Goal: Complete application form: Complete application form

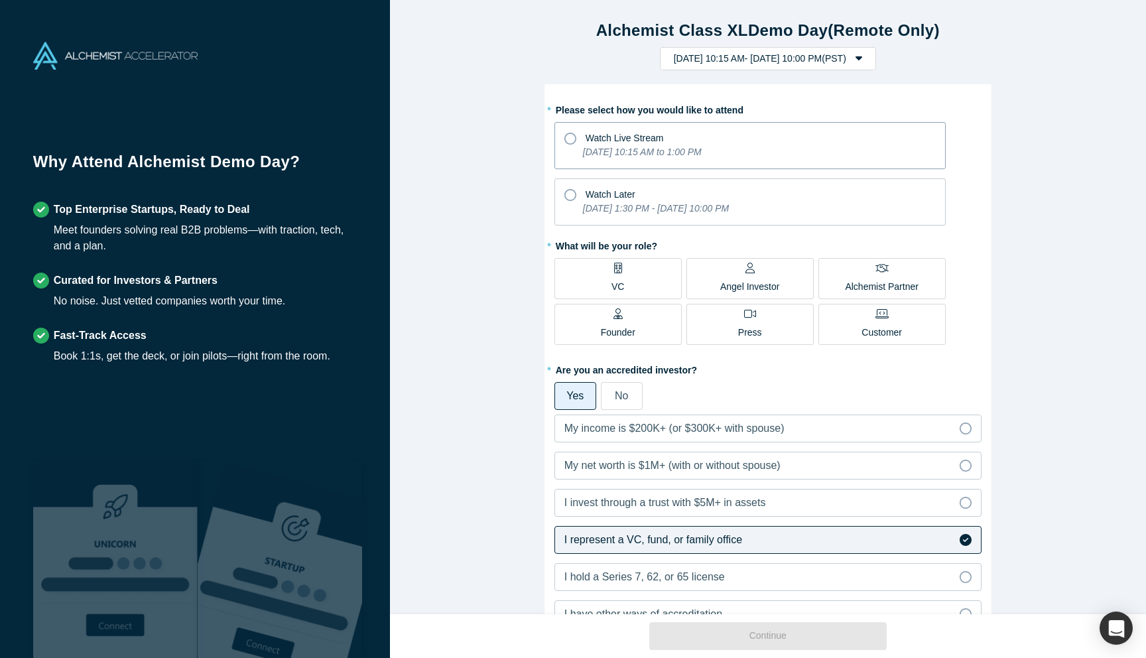
click at [631, 140] on span "Watch Live Stream" at bounding box center [625, 138] width 78 height 11
click at [0, 0] on input "Watch Live Stream [DATE] 10:15 AM to 1:00 PM" at bounding box center [0, 0] width 0 height 0
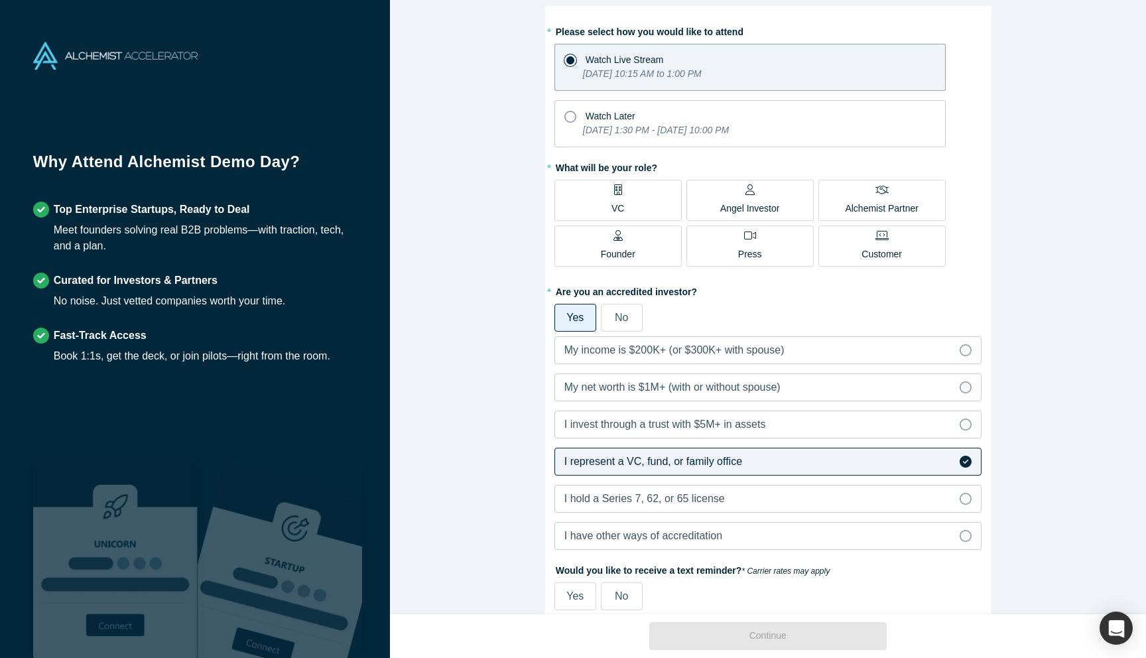
scroll to position [70, 0]
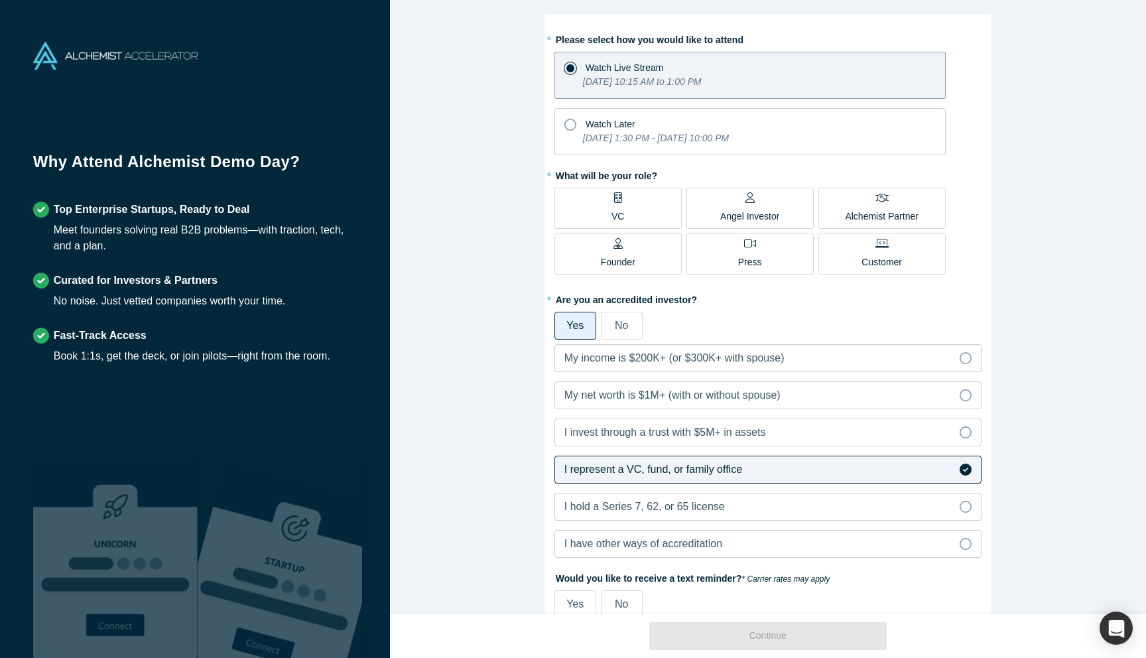
click at [631, 140] on icon "[DATE] 1:30 PM - [DATE] 10:00 PM" at bounding box center [656, 138] width 146 height 11
click at [0, 0] on input "Watch Later [DATE] 1:30 PM - [DATE] 10:00 PM" at bounding box center [0, 0] width 0 height 0
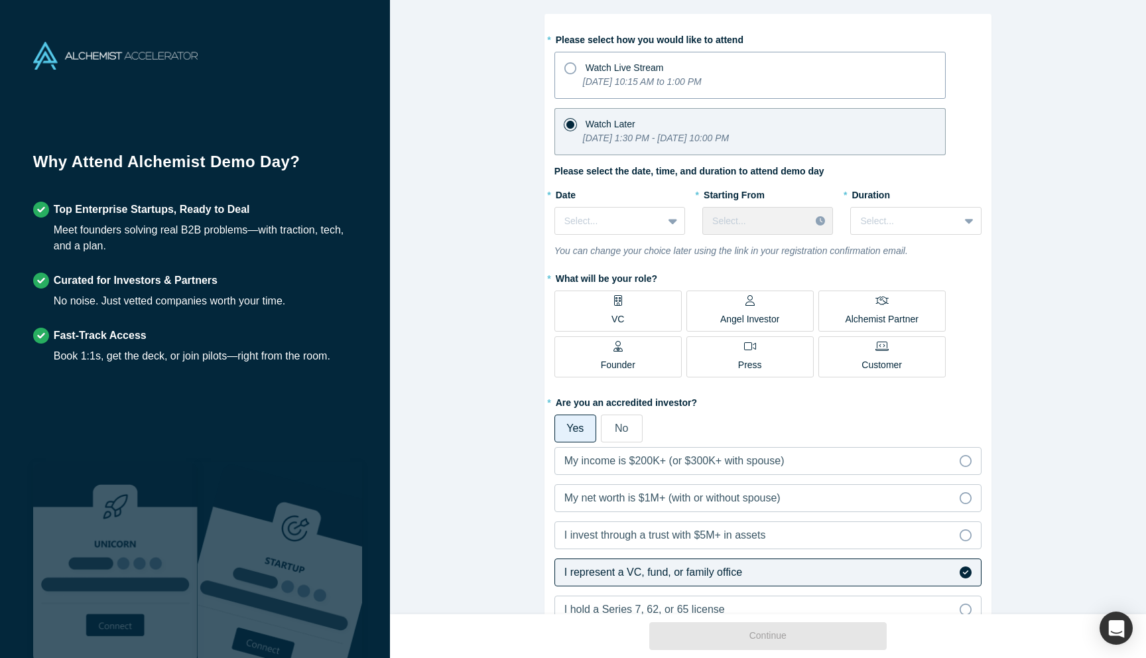
click at [601, 70] on span "Watch Live Stream" at bounding box center [625, 67] width 78 height 11
click at [0, 0] on input "Watch Live Stream [DATE] 10:15 AM to 1:00 PM" at bounding box center [0, 0] width 0 height 0
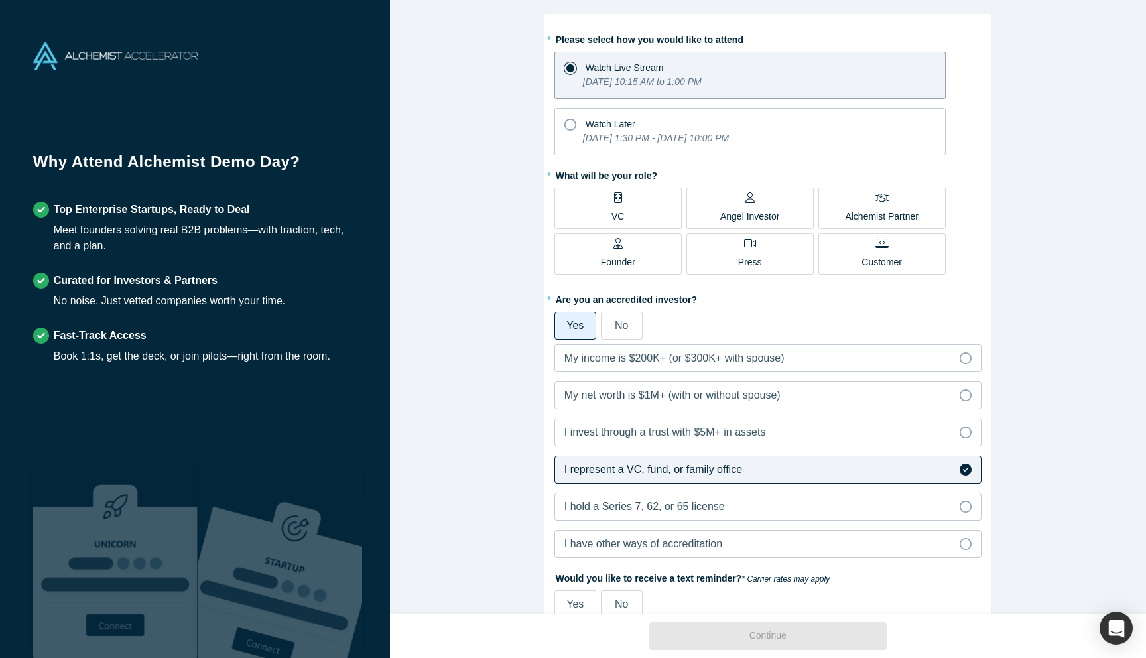
click at [582, 204] on label "VC" at bounding box center [618, 208] width 127 height 41
click at [0, 0] on input "VC" at bounding box center [0, 0] width 0 height 0
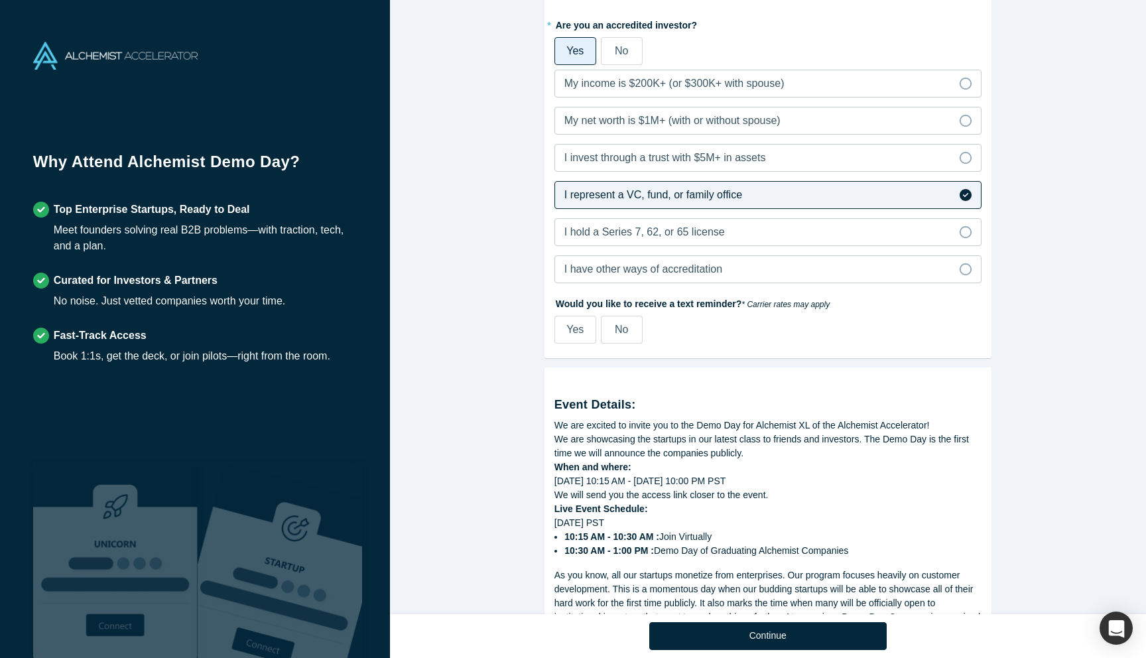
scroll to position [347, 0]
click at [578, 328] on span "Yes" at bounding box center [575, 327] width 17 height 11
click at [0, 0] on input "Yes" at bounding box center [0, 0] width 0 height 0
select select "US"
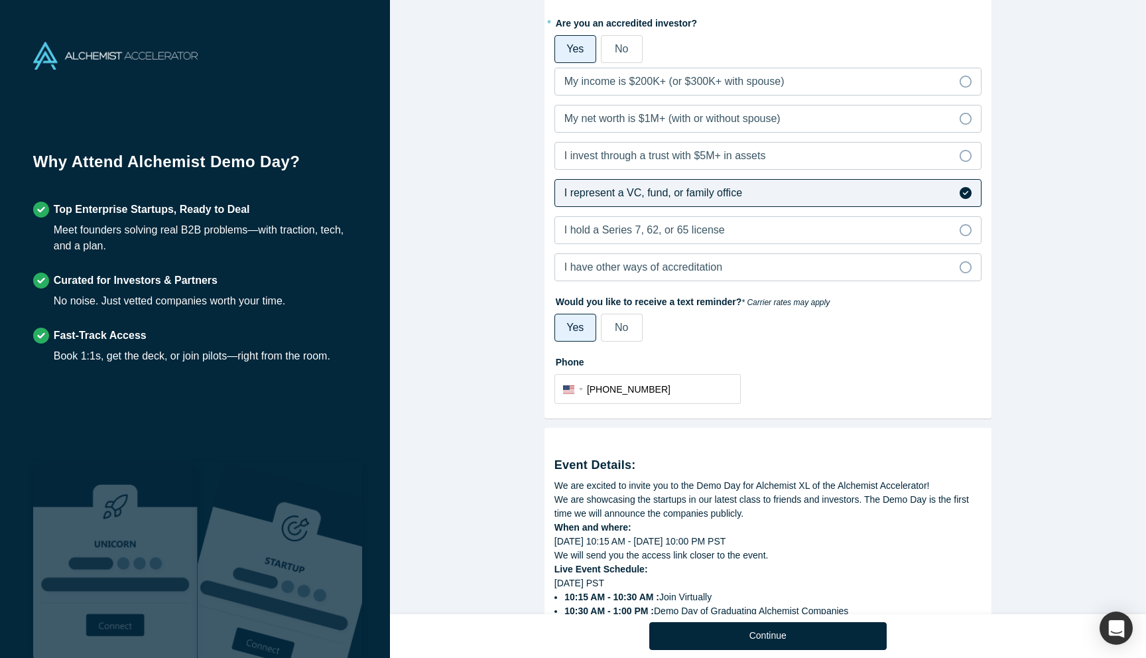
click at [618, 327] on span "No" at bounding box center [621, 327] width 13 height 11
click at [0, 0] on input "No" at bounding box center [0, 0] width 0 height 0
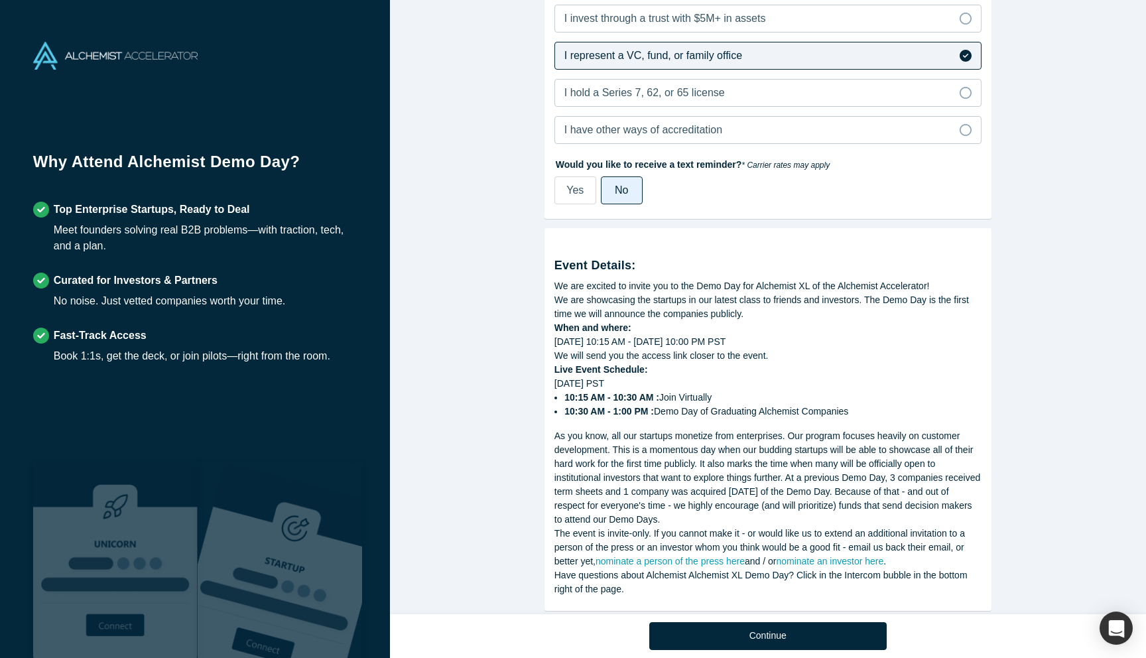
scroll to position [508, 0]
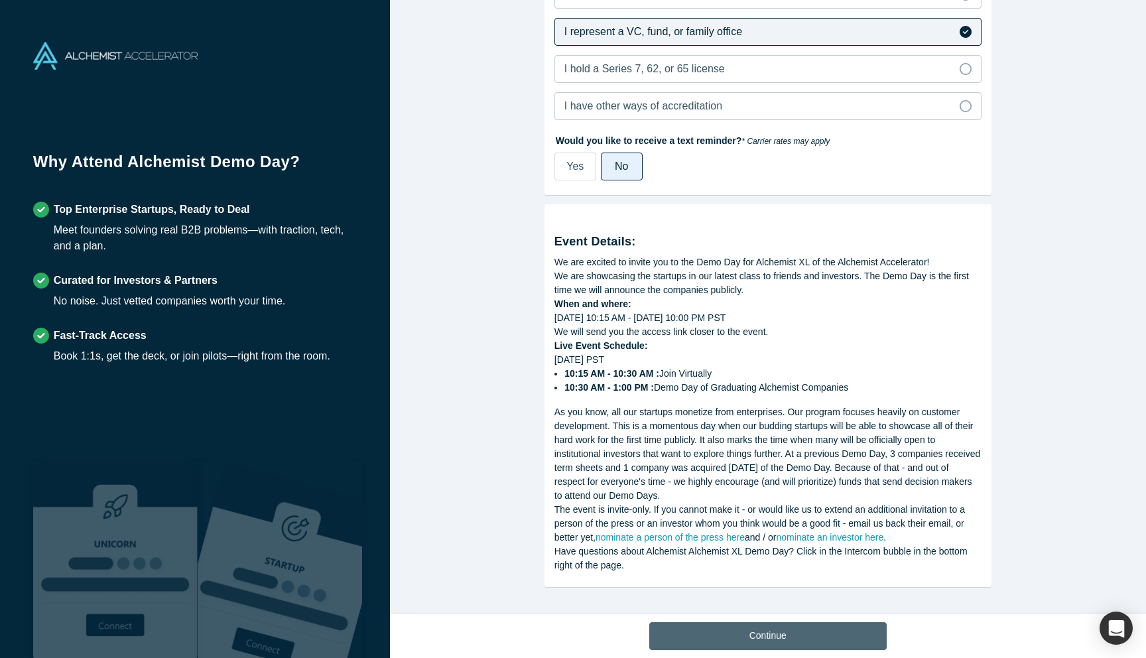
click at [719, 628] on button "Continue" at bounding box center [767, 636] width 237 height 28
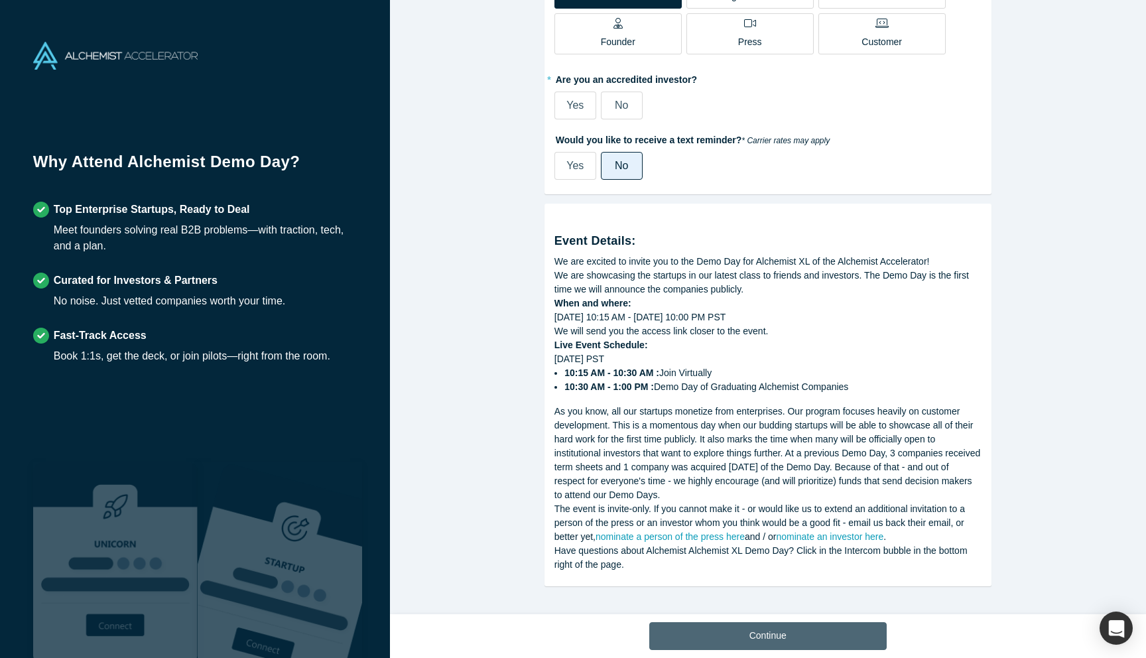
scroll to position [290, 0]
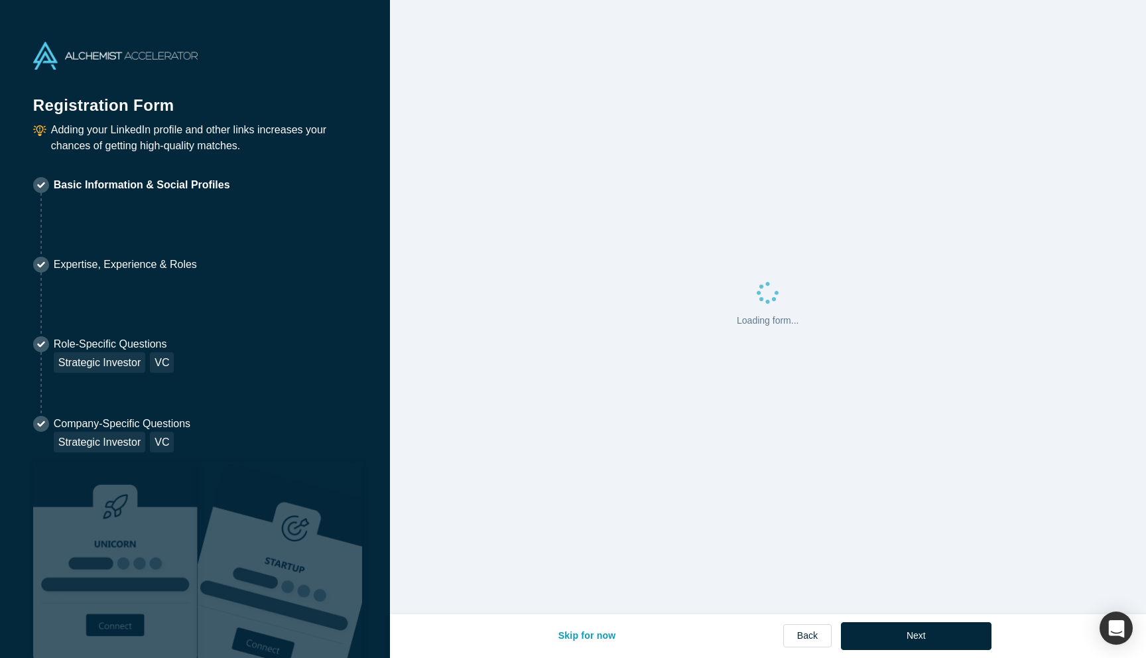
select select "US"
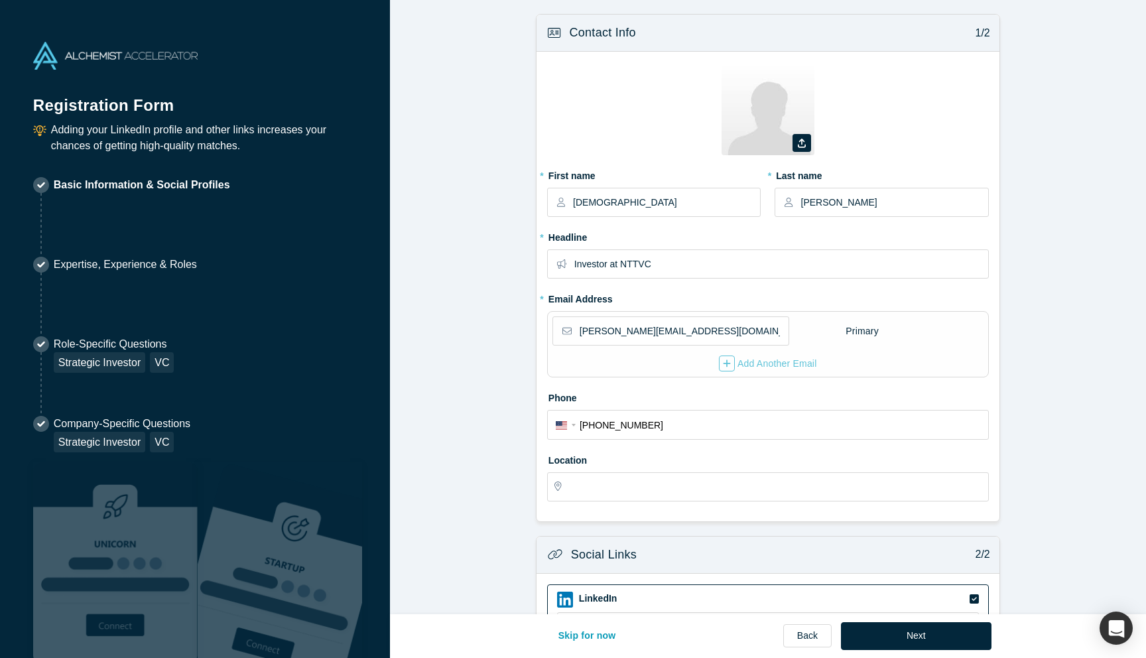
type input "[GEOGRAPHIC_DATA], [GEOGRAPHIC_DATA], [GEOGRAPHIC_DATA]"
click at [709, 200] on input "[DEMOGRAPHIC_DATA]" at bounding box center [666, 202] width 186 height 28
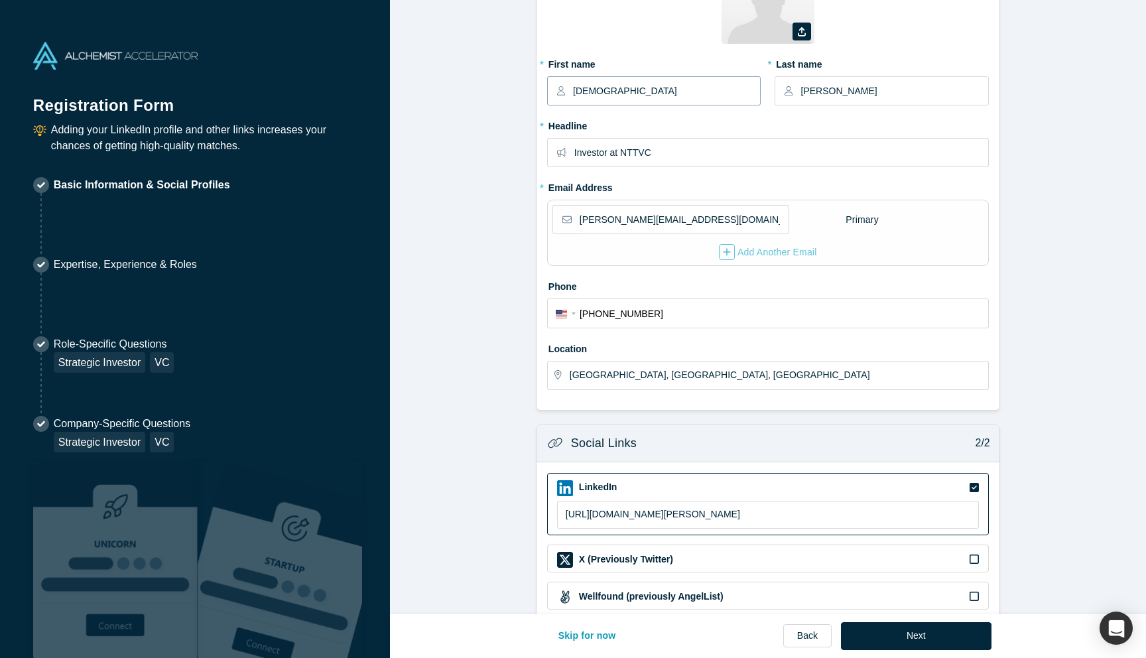
scroll to position [110, 0]
type input "[PERSON_NAME]"
click at [834, 99] on input "[PERSON_NAME]" at bounding box center [894, 92] width 186 height 28
type input "[PERSON_NAME]"
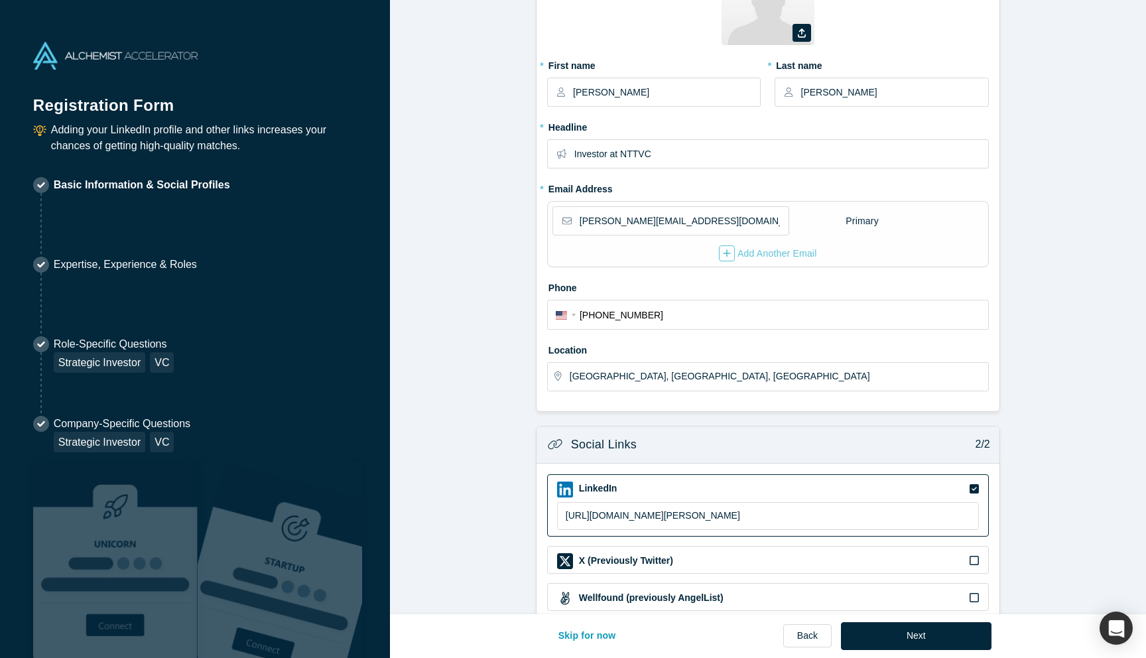
click at [697, 168] on div "* Headline Investor at NTTVC" at bounding box center [768, 147] width 442 height 62
click at [585, 159] on input "Investor at NTTVC" at bounding box center [780, 154] width 413 height 28
type input "Intern at NTTVC"
click at [625, 220] on input "[PERSON_NAME][EMAIL_ADDRESS][DOMAIN_NAME]" at bounding box center [684, 221] width 208 height 28
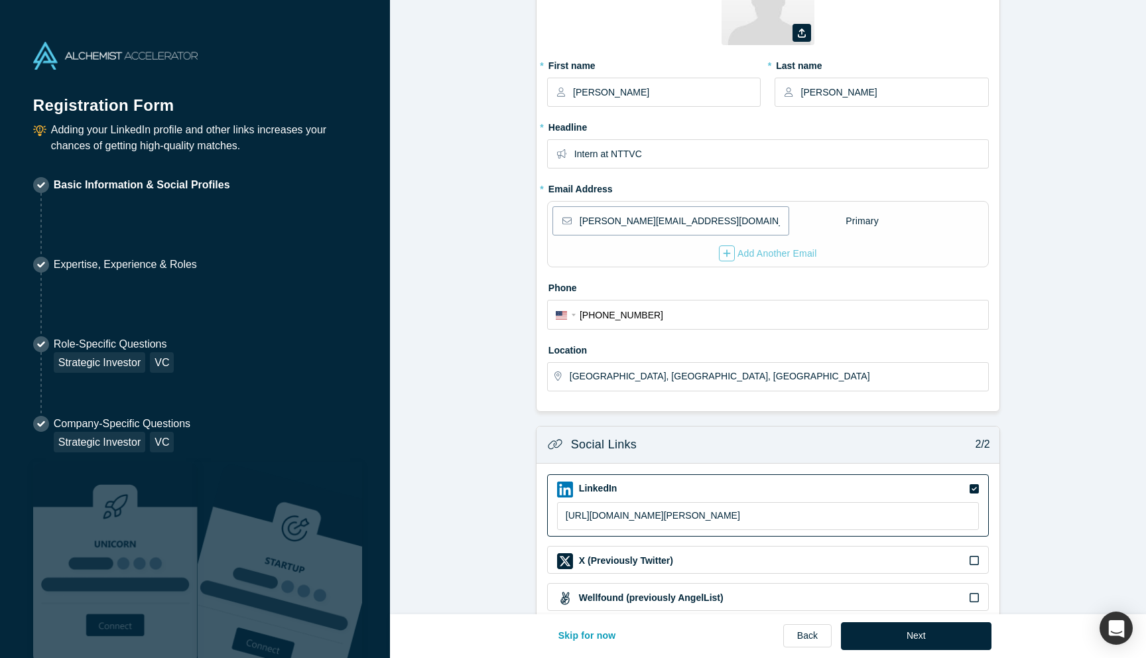
click at [605, 220] on input "[PERSON_NAME][EMAIL_ADDRESS][DOMAIN_NAME]" at bounding box center [684, 221] width 208 height 28
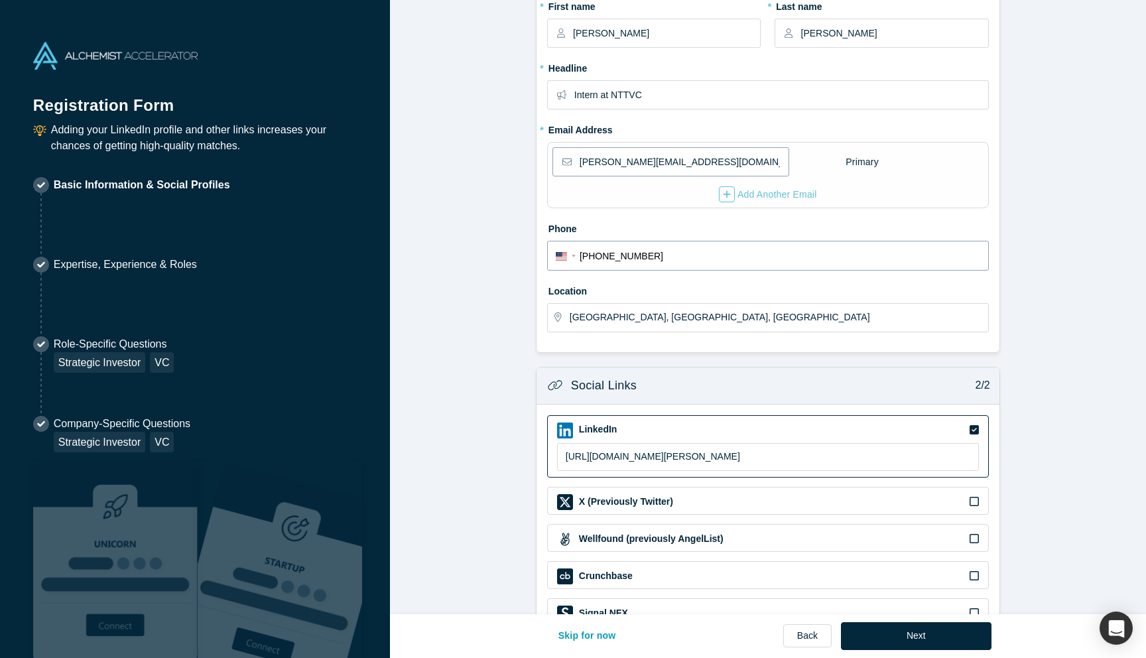
scroll to position [170, 0]
type input "[PERSON_NAME][EMAIL_ADDRESS][DOMAIN_NAME]"
click at [657, 255] on input "[PHONE_NUMBER]" at bounding box center [780, 254] width 401 height 19
type input "+1"
select select "Country"
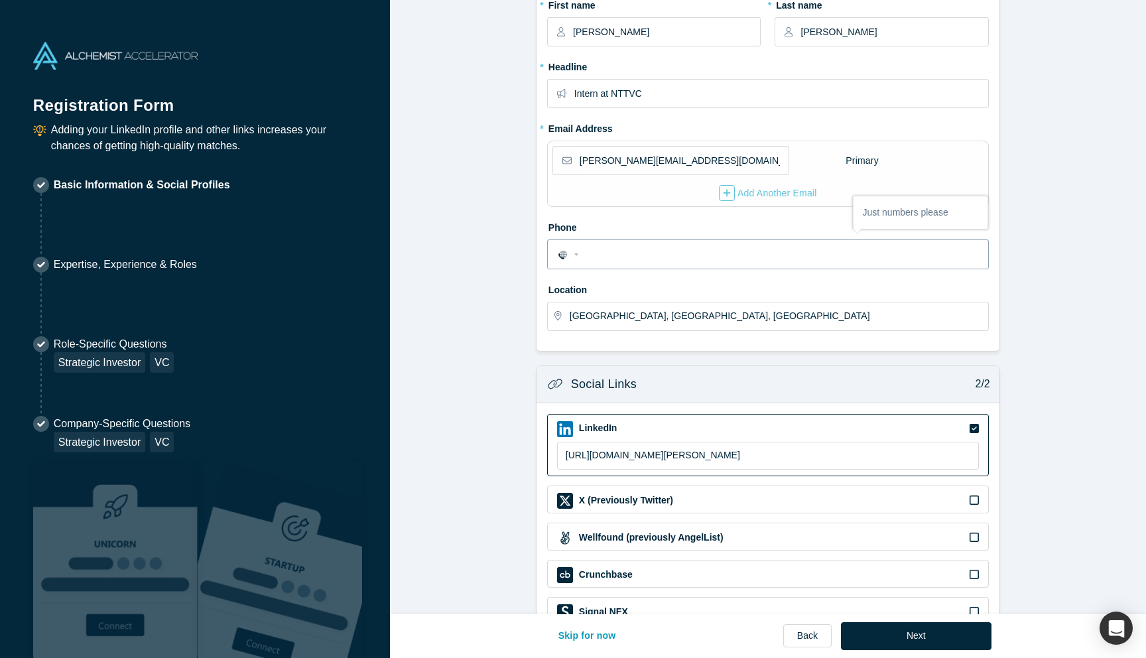
click at [573, 255] on select "International [GEOGRAPHIC_DATA] [GEOGRAPHIC_DATA] [GEOGRAPHIC_DATA] [GEOGRAPHIC…" at bounding box center [569, 253] width 27 height 19
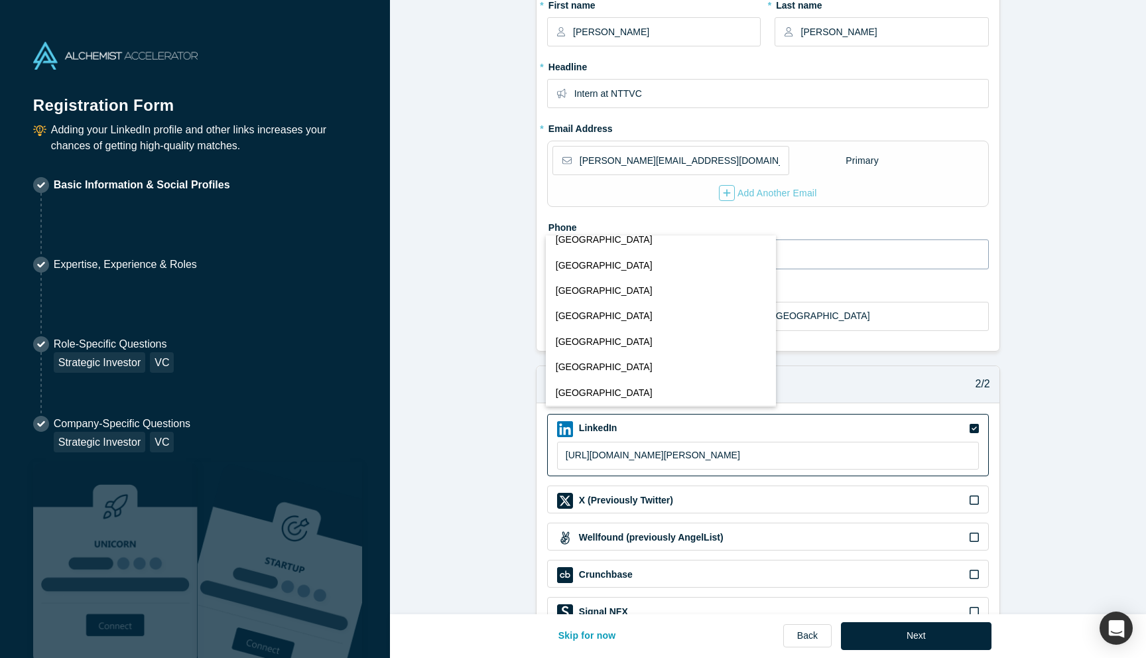
scroll to position [5795, 0]
click at [546, 380] on button "[GEOGRAPHIC_DATA]" at bounding box center [661, 392] width 230 height 25
select select "US"
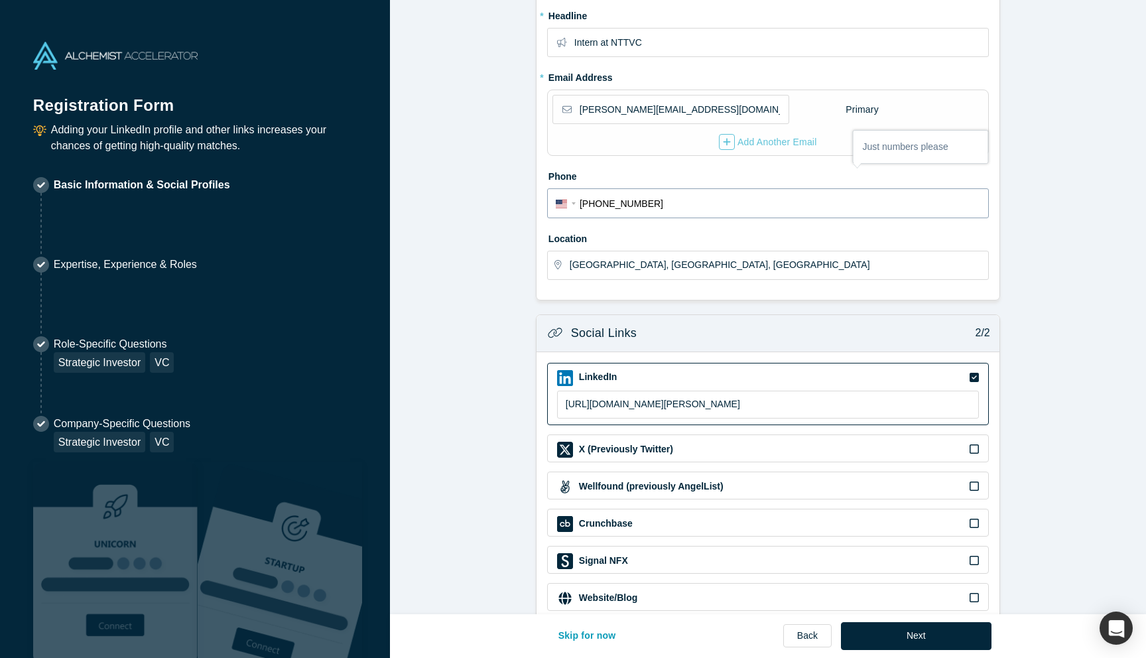
scroll to position [249, 0]
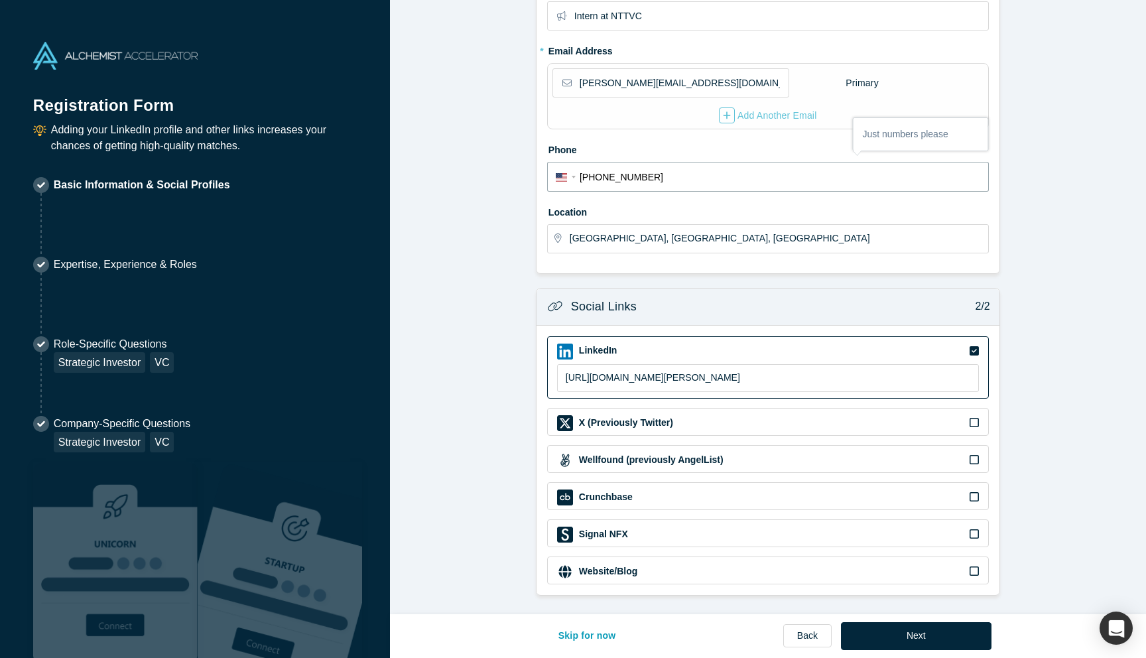
type input "[PHONE_NUMBER]"
click at [746, 379] on input "[URL][DOMAIN_NAME][PERSON_NAME]" at bounding box center [768, 378] width 422 height 28
click at [975, 350] on icon at bounding box center [974, 351] width 9 height 11
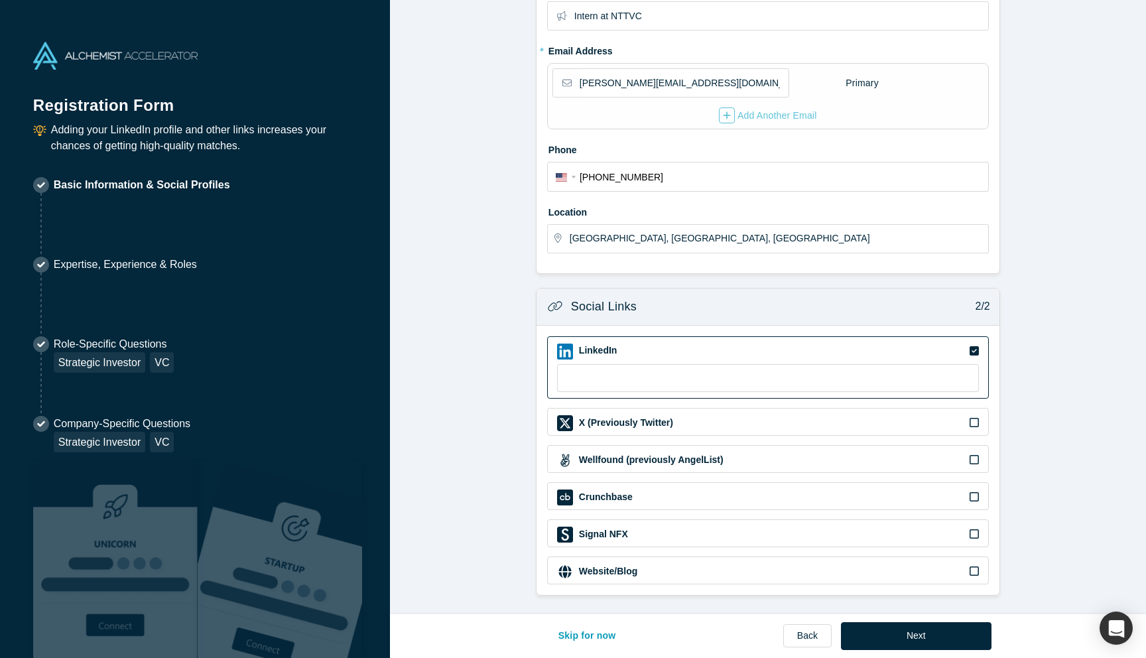
click at [0, 0] on input "checkbox" at bounding box center [0, 0] width 0 height 0
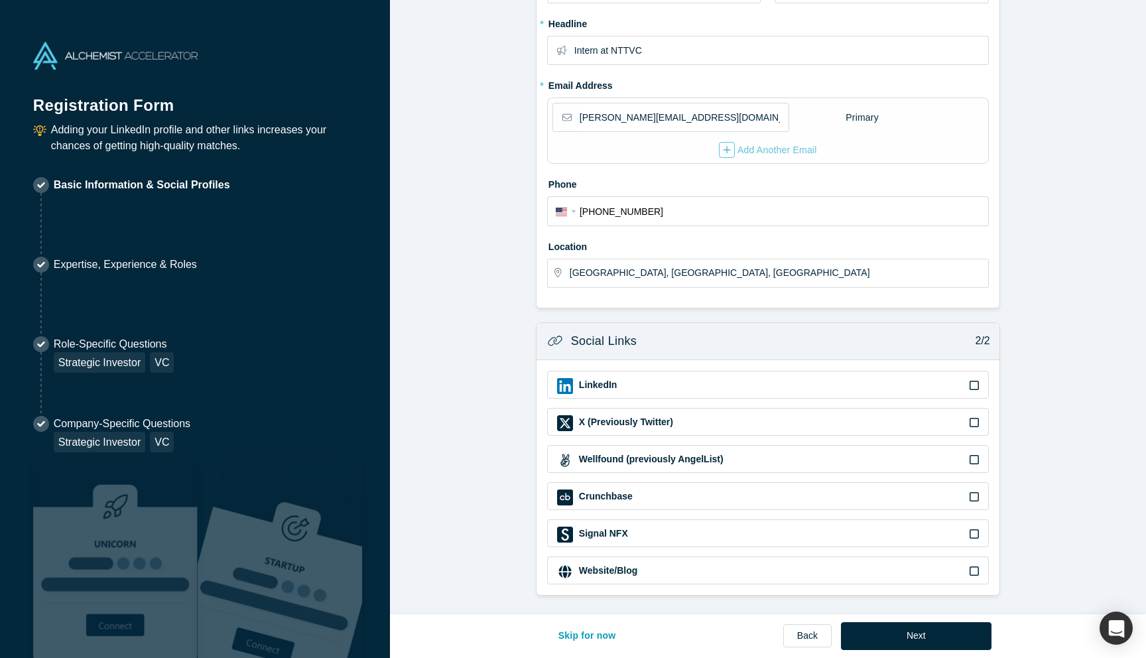
scroll to position [214, 0]
click at [911, 631] on button "Next" at bounding box center [916, 636] width 151 height 28
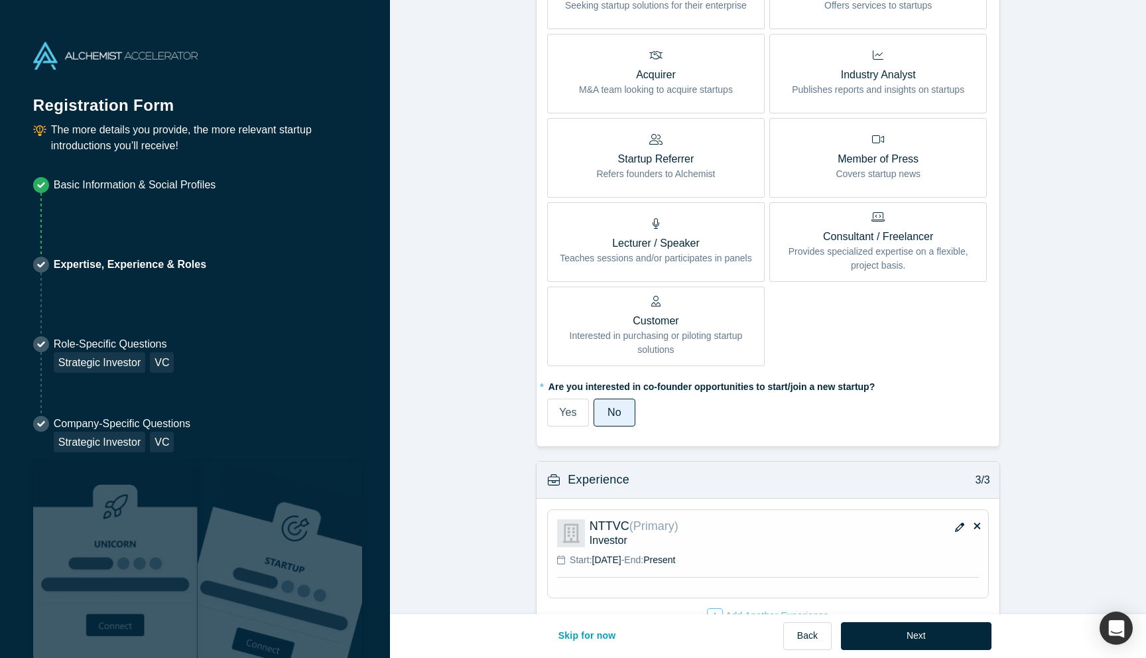
scroll to position [615, 0]
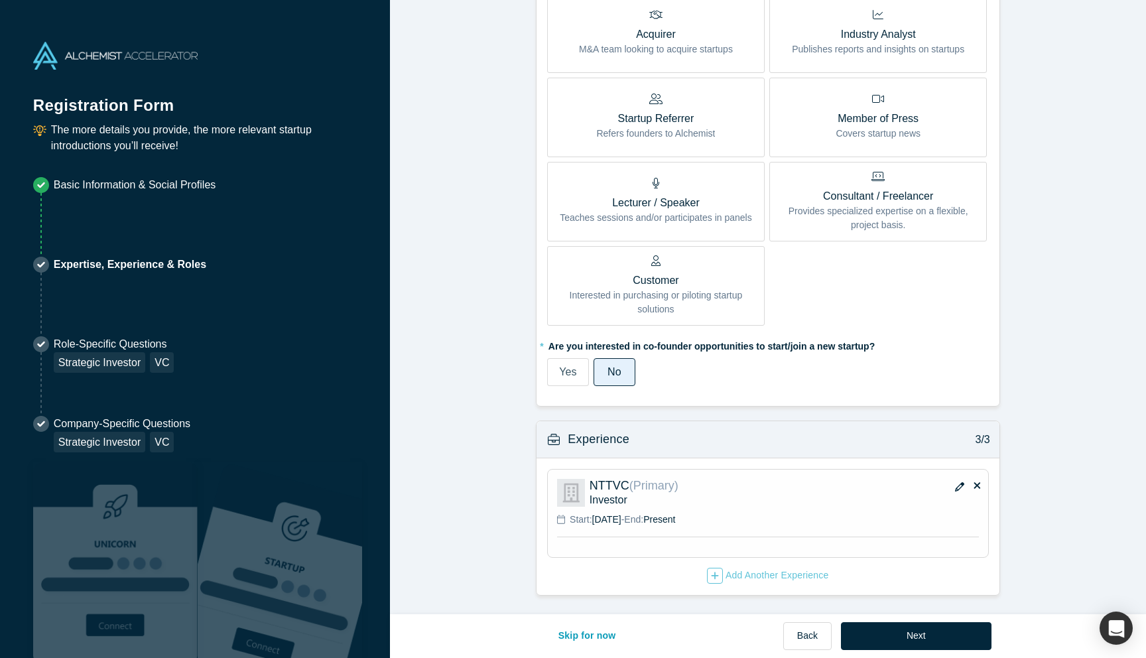
click at [570, 367] on span "Yes" at bounding box center [567, 371] width 17 height 11
click at [0, 0] on input "Yes" at bounding box center [0, 0] width 0 height 0
click at [613, 369] on span "No" at bounding box center [614, 371] width 13 height 11
click at [0, 0] on input "No" at bounding box center [0, 0] width 0 height 0
click at [888, 632] on button "Next" at bounding box center [916, 636] width 151 height 28
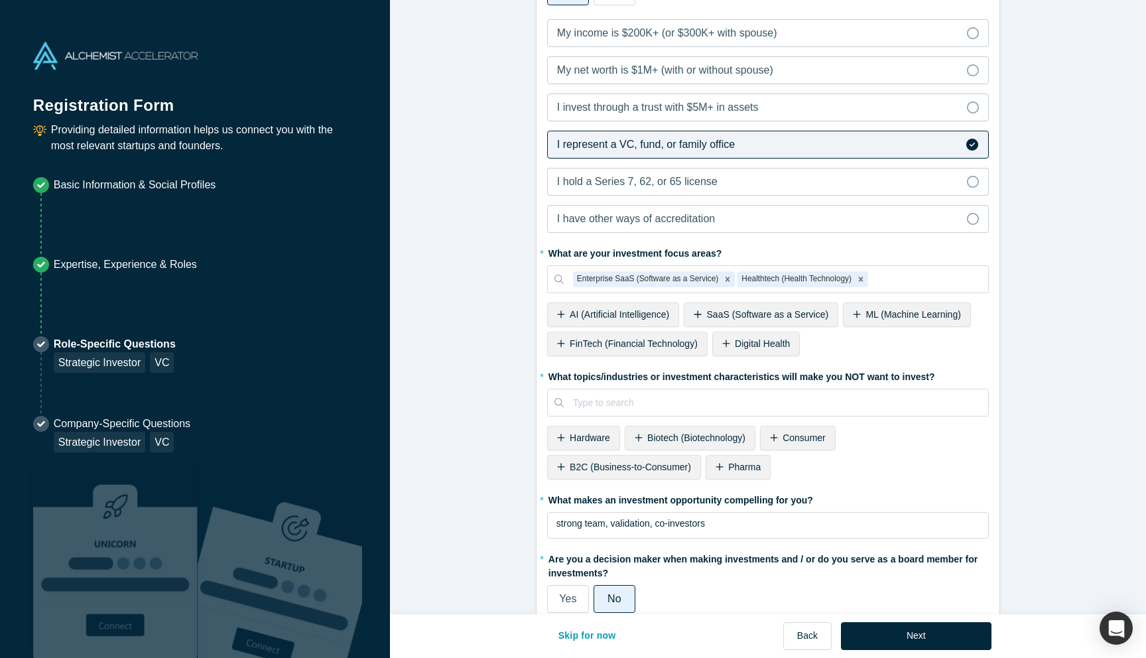
scroll to position [444, 0]
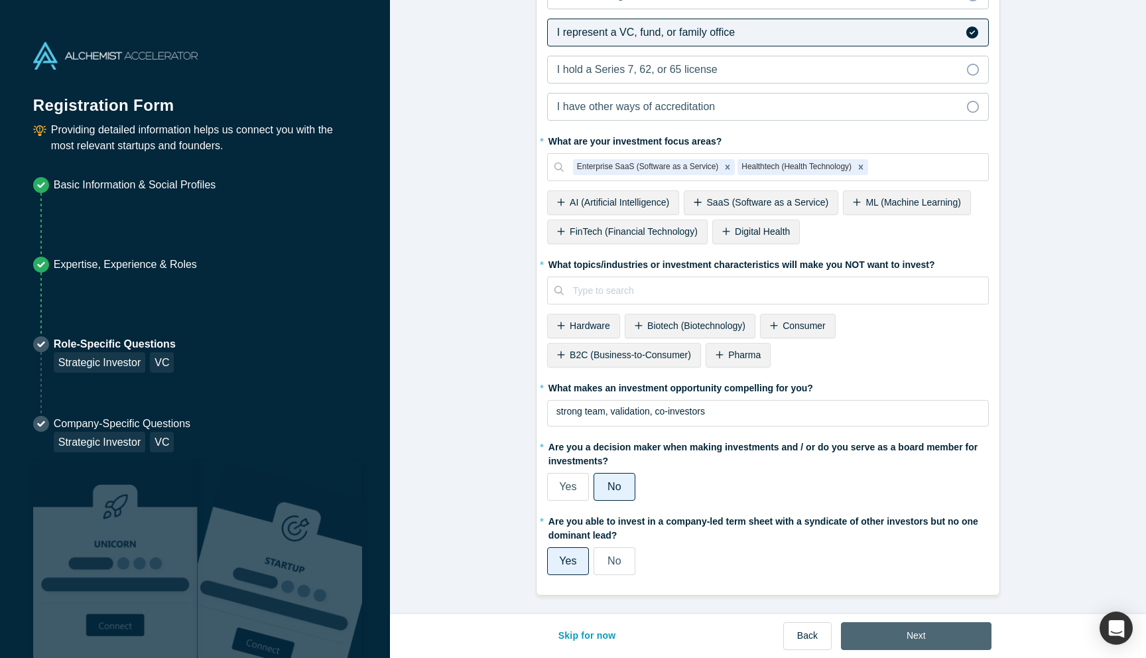
click at [913, 631] on button "Next" at bounding box center [916, 636] width 151 height 28
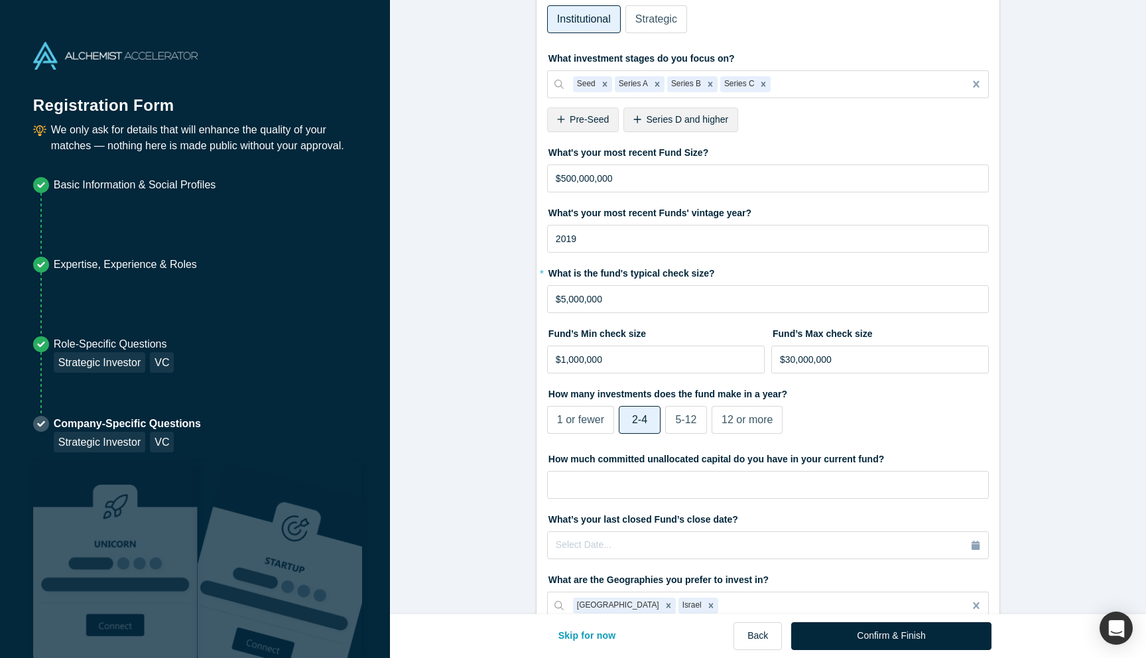
scroll to position [283, 0]
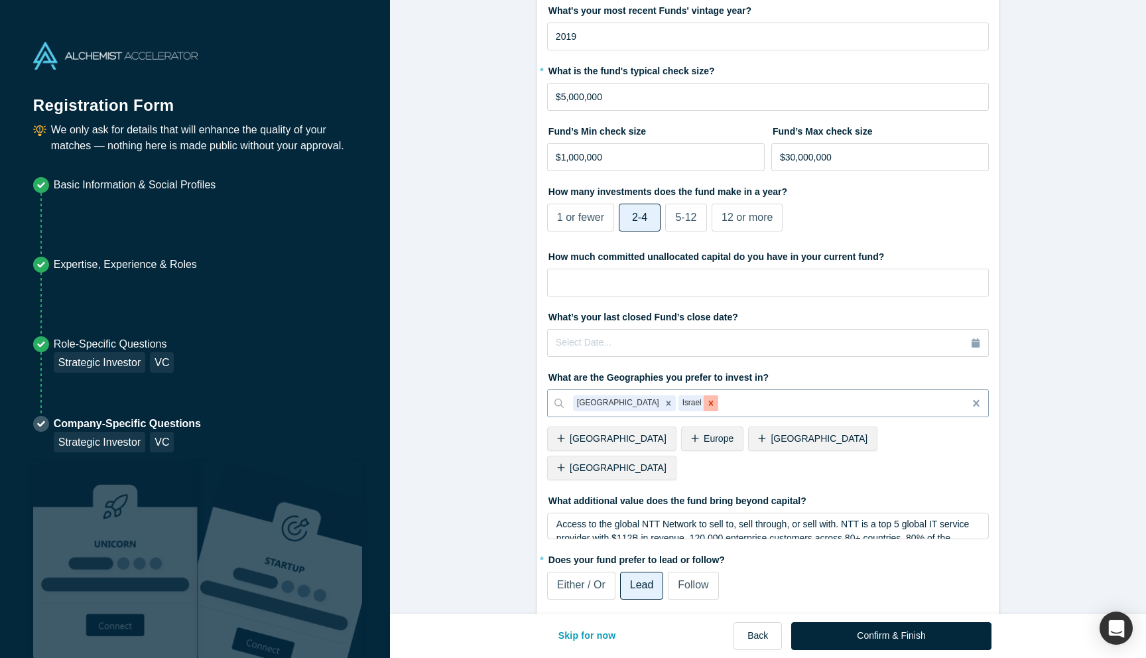
click at [706, 405] on icon "Remove Israel" at bounding box center [710, 403] width 9 height 9
type input "india"
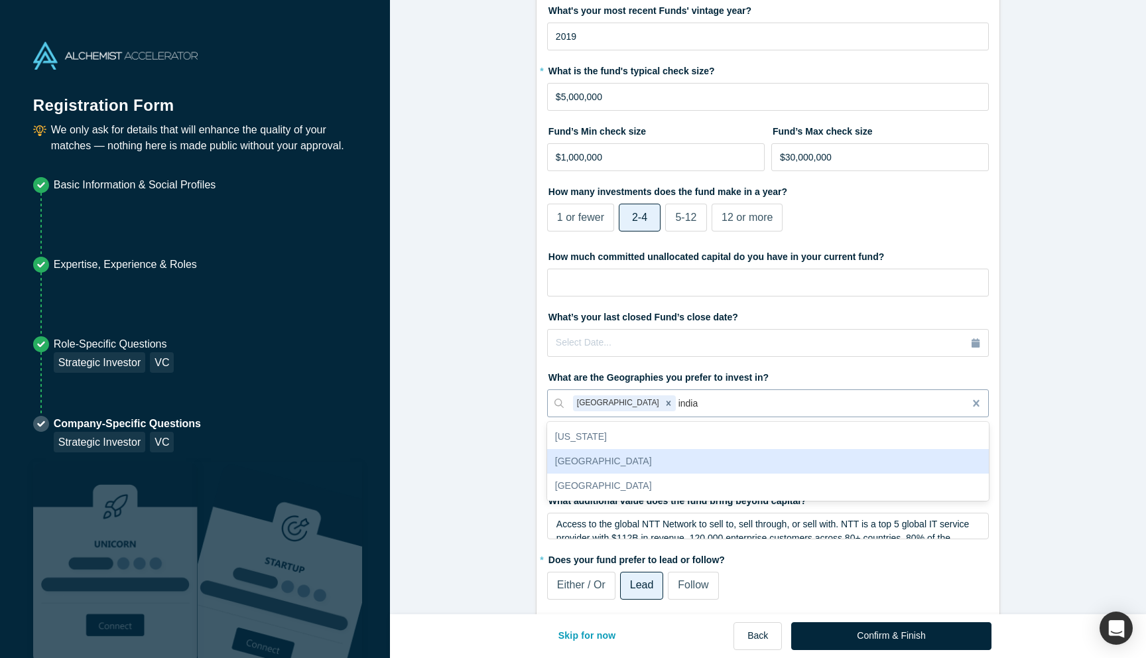
click at [619, 460] on div "[GEOGRAPHIC_DATA]" at bounding box center [768, 461] width 442 height 25
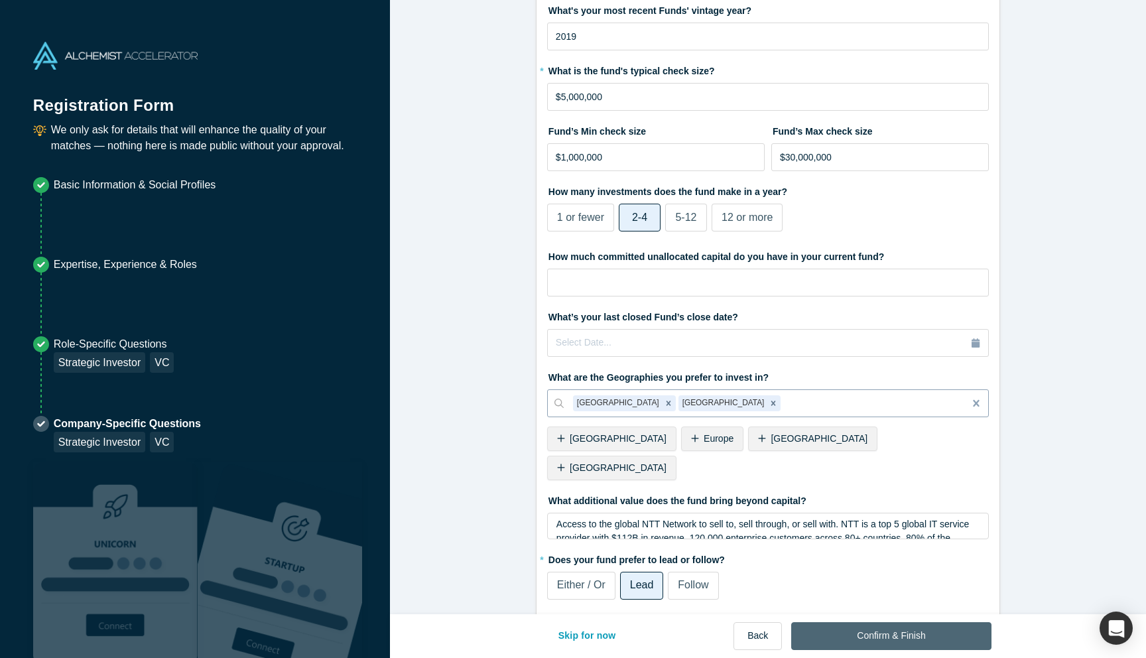
click at [876, 633] on button "Confirm & Finish" at bounding box center [891, 636] width 200 height 28
